Goal: Information Seeking & Learning: Learn about a topic

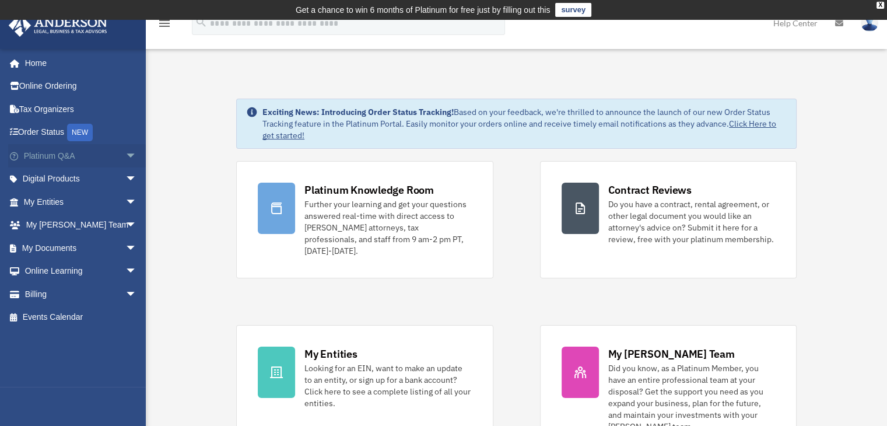
click at [125, 160] on span "arrow_drop_down" at bounding box center [136, 156] width 23 height 24
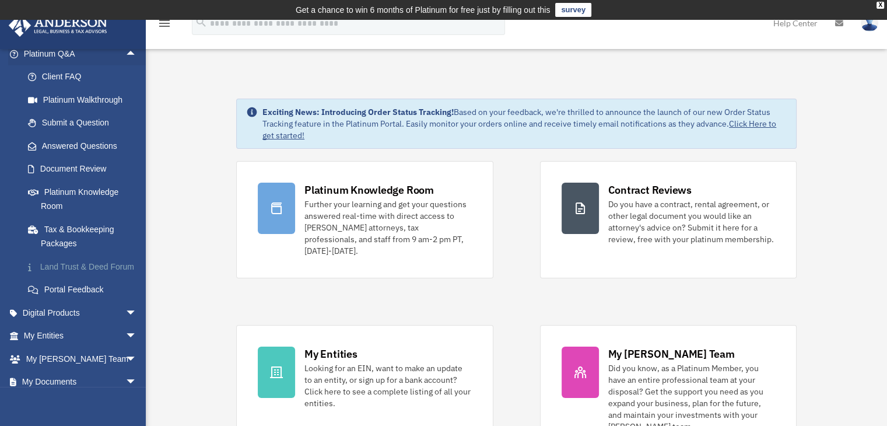
scroll to position [117, 0]
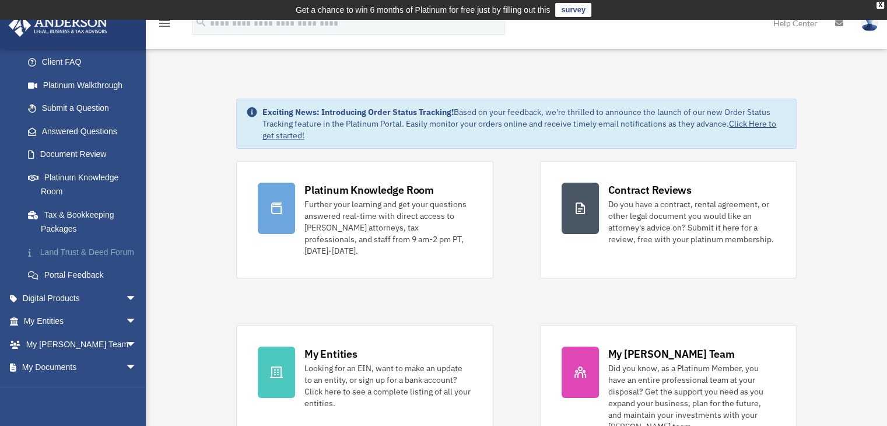
click at [67, 257] on link "Land Trust & Deed Forum" at bounding box center [85, 251] width 138 height 23
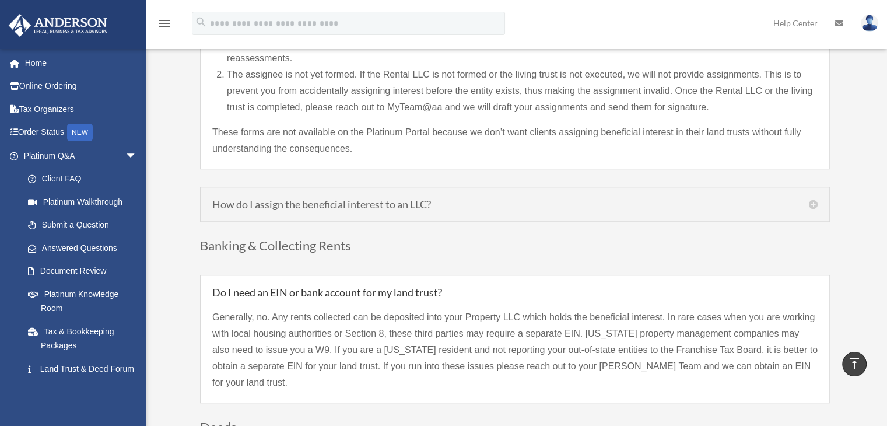
scroll to position [1224, 0]
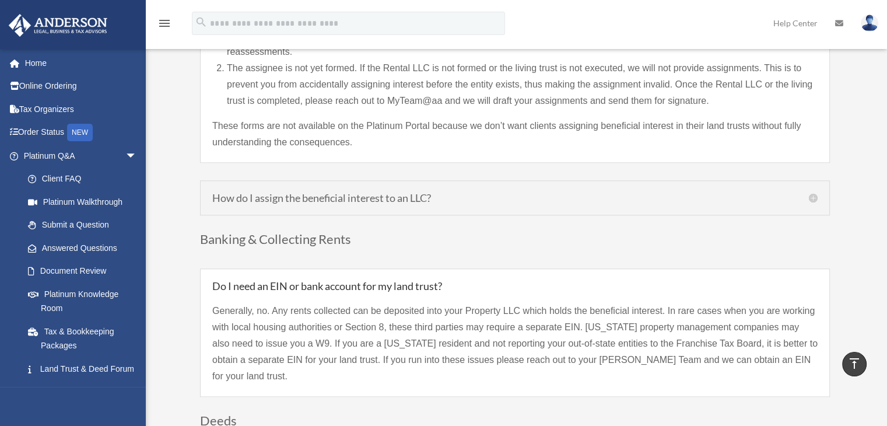
click at [342, 188] on div "How do I assign the beneficial interest to an LLC? If your LLC was created prio…" at bounding box center [515, 197] width 630 height 35
click at [811, 192] on h5 "How do I assign the beneficial interest to an LLC?" at bounding box center [514, 197] width 605 height 10
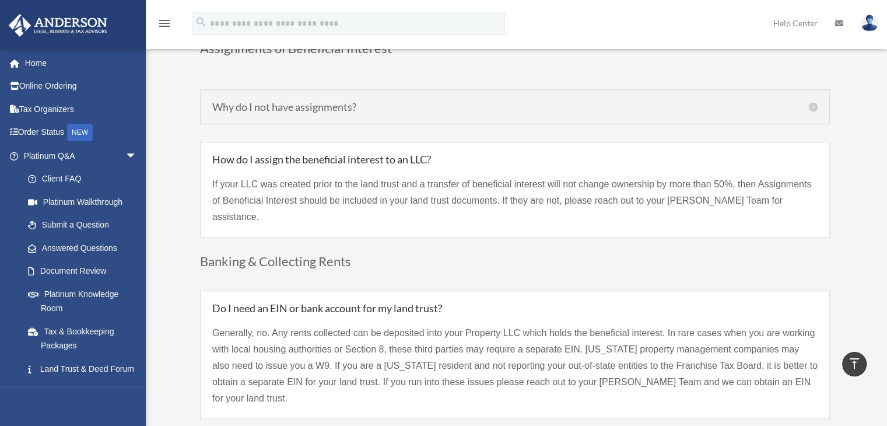
scroll to position [1034, 0]
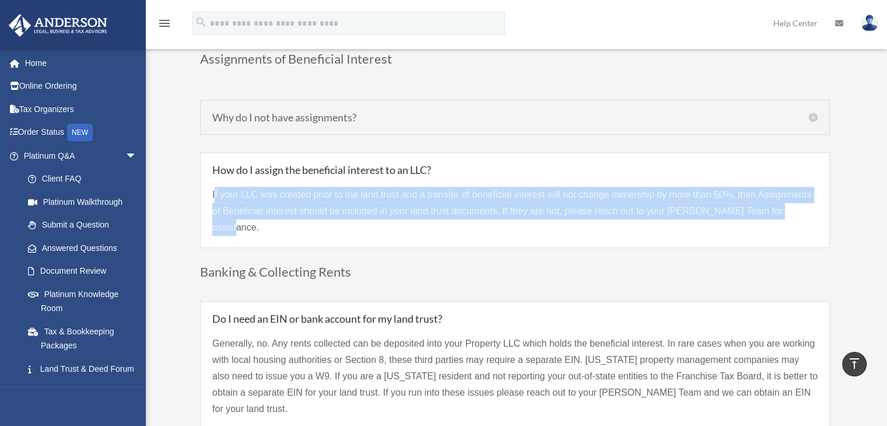
drag, startPoint x: 215, startPoint y: 191, endPoint x: 799, endPoint y: 212, distance: 584.5
click at [799, 212] on p "If your LLC was created prior to the land trust and a transfer of beneficial in…" at bounding box center [514, 211] width 605 height 49
copy p "f your LLC was created prior to the land trust and a transfer of beneficial int…"
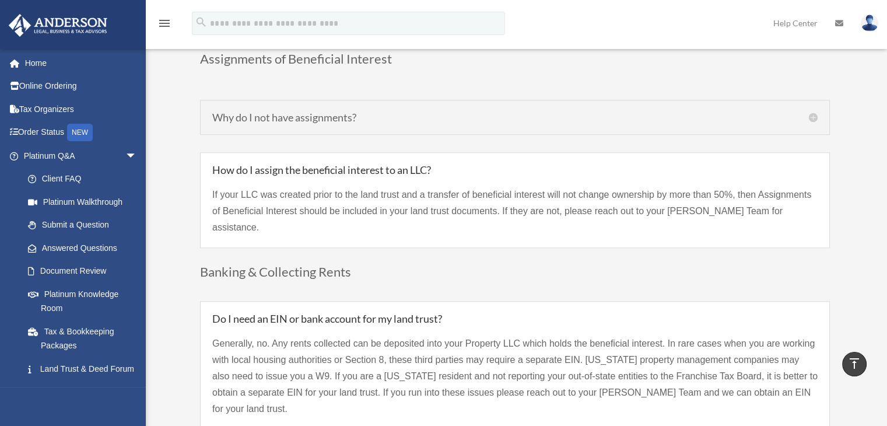
click at [200, 173] on div "How do I assign the beneficial interest to an LLC? If your LLC was created prio…" at bounding box center [515, 200] width 630 height 96
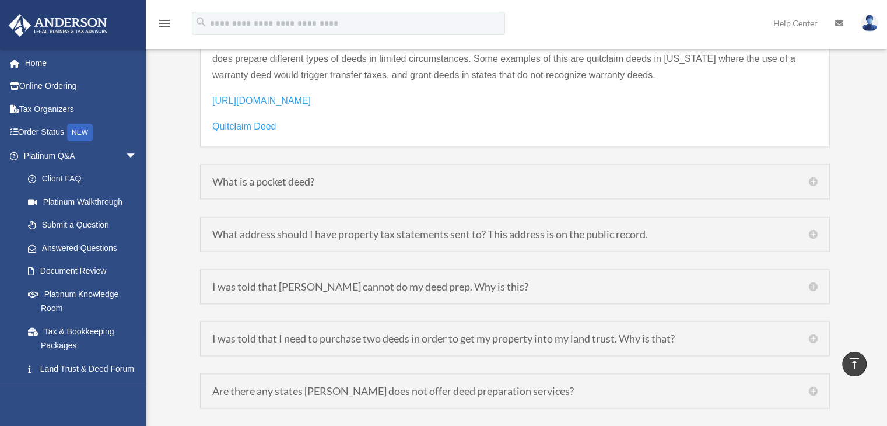
scroll to position [1734, 0]
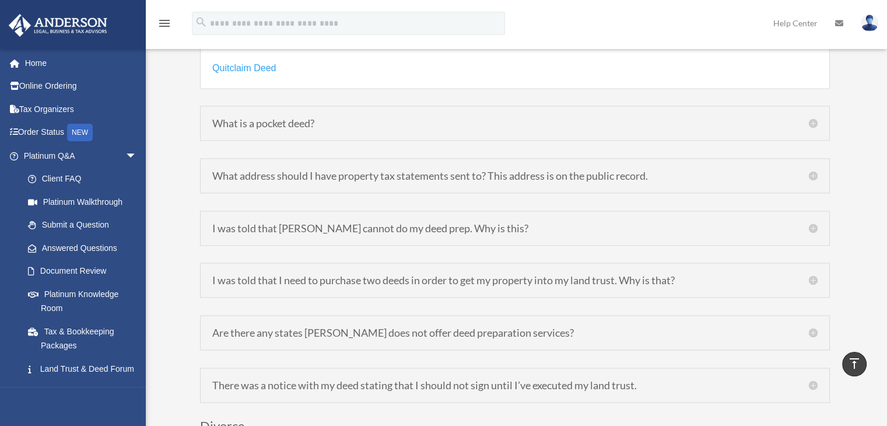
click at [297, 215] on div "I was told that [PERSON_NAME] cannot do my deed prep. Why is this? [PERSON_NAME…" at bounding box center [515, 227] width 630 height 35
click at [815, 223] on h5 "I was told that [PERSON_NAME] cannot do my deed prep. Why is this?" at bounding box center [514, 228] width 605 height 10
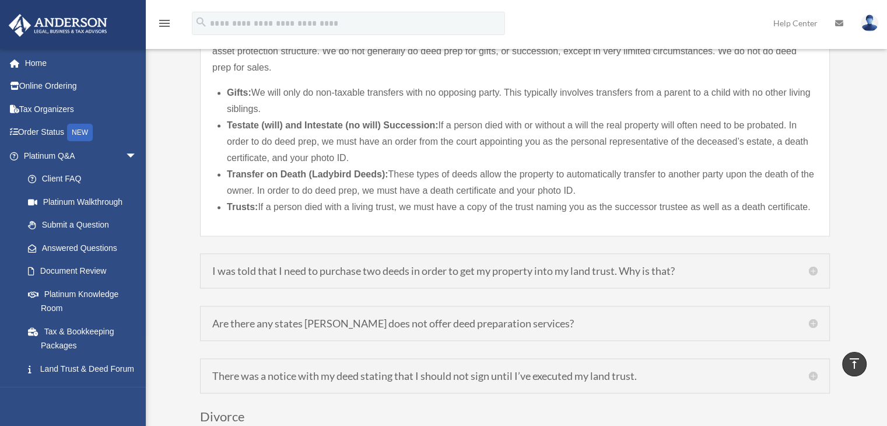
scroll to position [1740, 0]
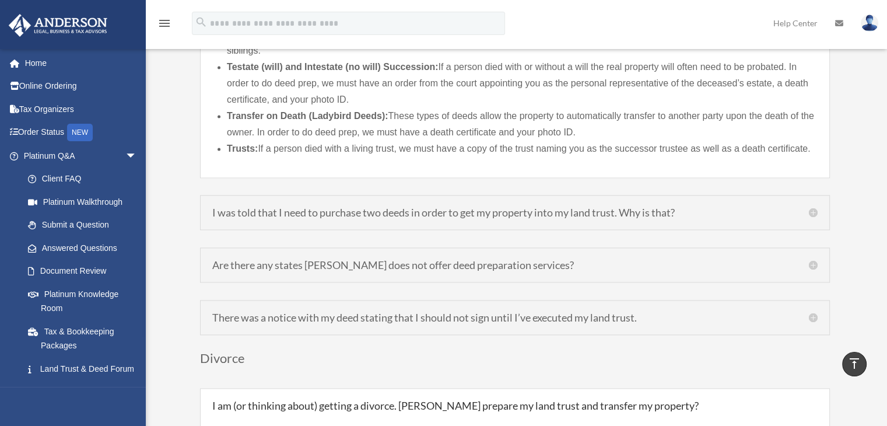
click at [395, 259] on h5 "Are there any states [PERSON_NAME] does not offer deed preparation services?" at bounding box center [514, 264] width 605 height 10
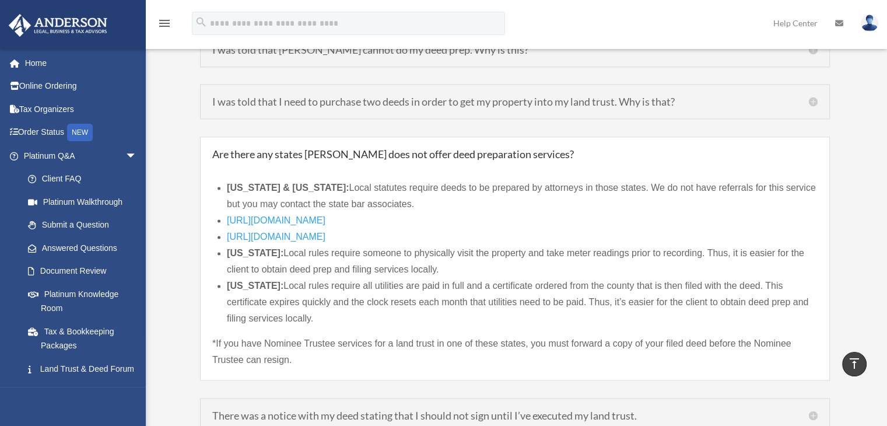
scroll to position [1623, 0]
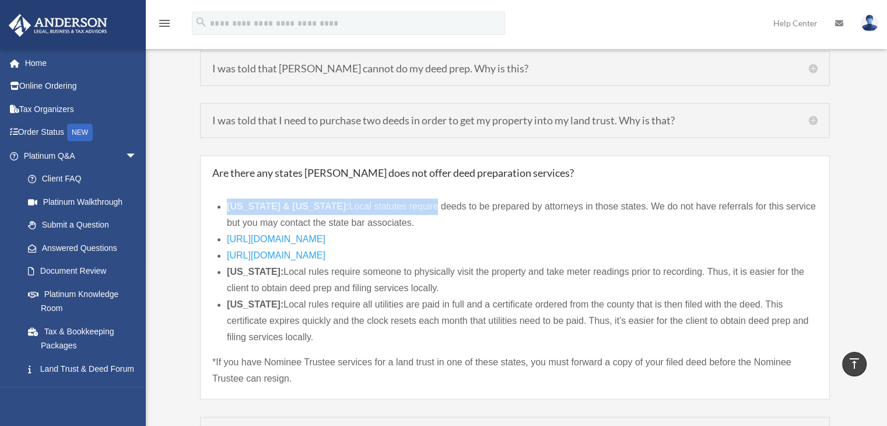
drag, startPoint x: 229, startPoint y: 187, endPoint x: 420, endPoint y: 194, distance: 191.3
click at [420, 198] on li "[US_STATE] & [US_STATE]: Local statutes require deeds to be prepared by attorne…" at bounding box center [522, 214] width 591 height 33
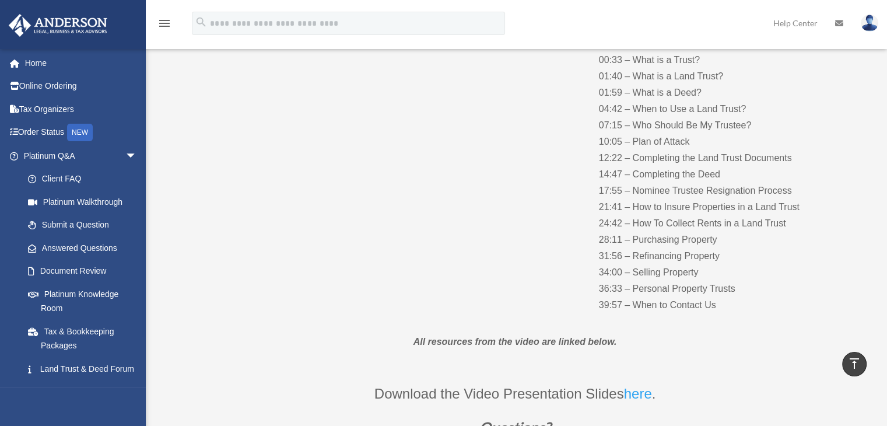
scroll to position [0, 0]
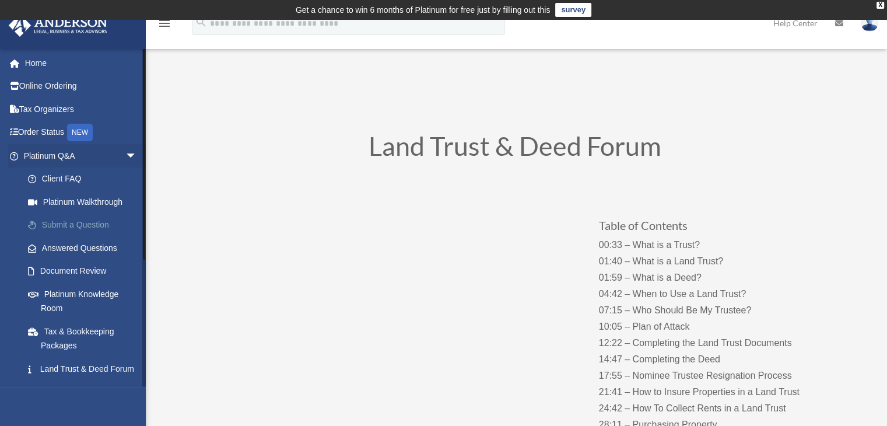
click at [78, 223] on link "Submit a Question" at bounding box center [85, 224] width 138 height 23
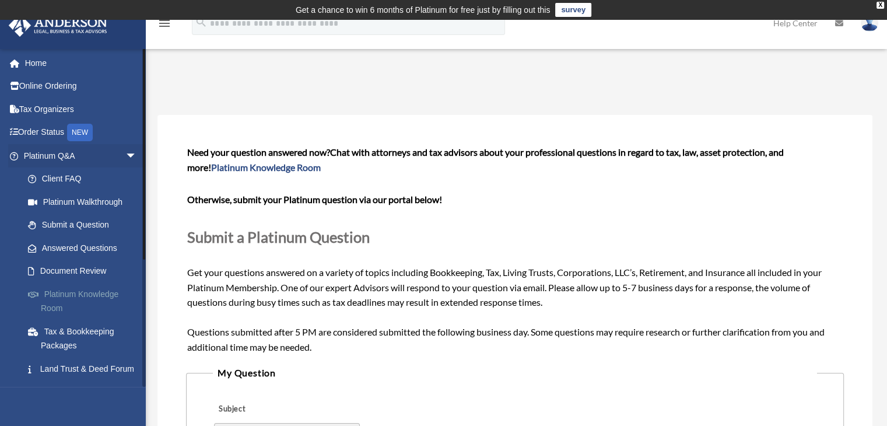
click at [104, 290] on link "Platinum Knowledge Room" at bounding box center [85, 300] width 138 height 37
